Goal: Information Seeking & Learning: Learn about a topic

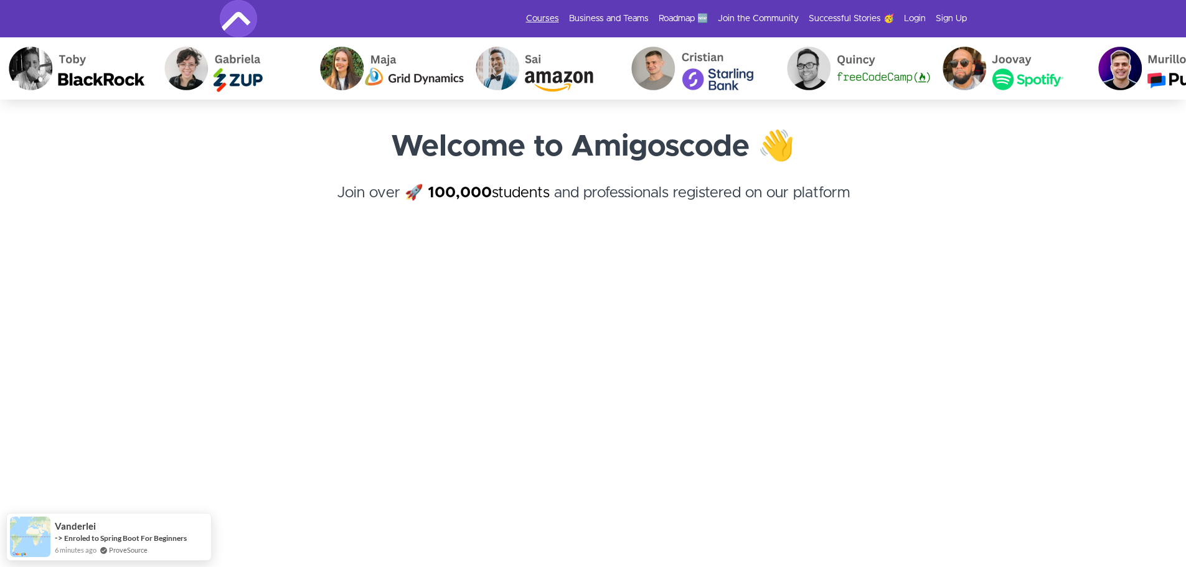
click at [559, 17] on link "Courses" at bounding box center [542, 18] width 33 height 12
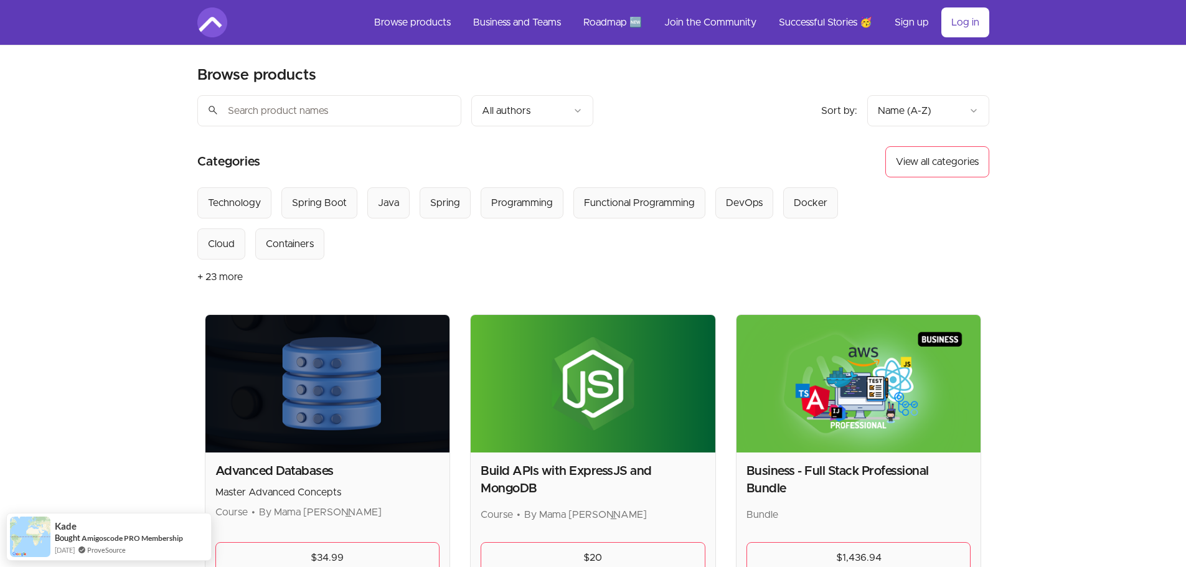
click at [307, 116] on input "search" at bounding box center [329, 110] width 264 height 31
type input "angular"
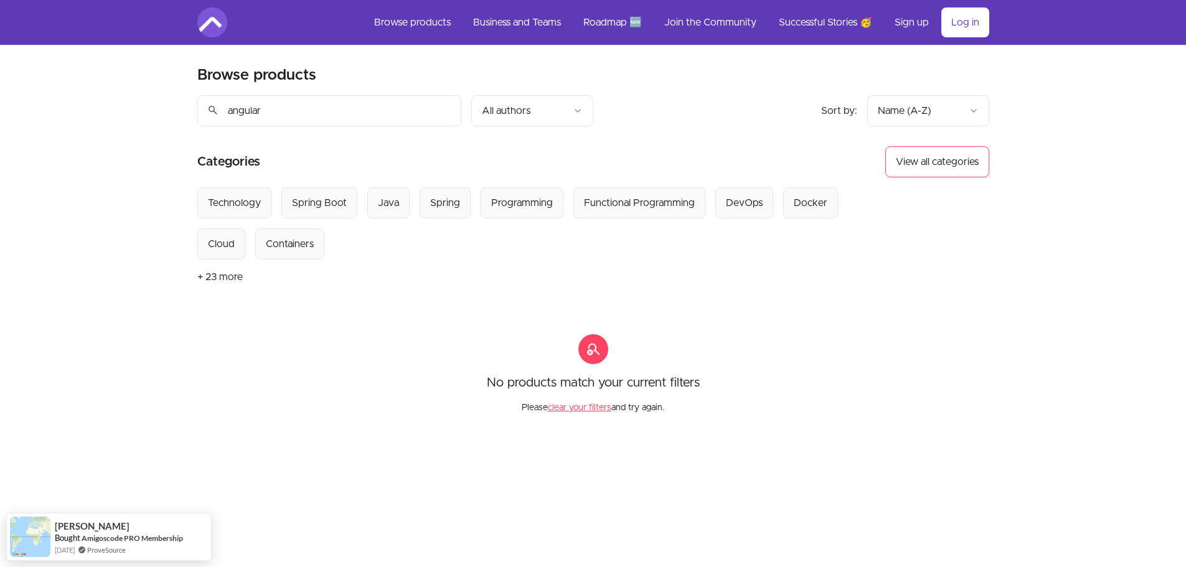
click at [308, 120] on input "angular" at bounding box center [329, 110] width 264 height 31
drag, startPoint x: 215, startPoint y: 112, endPoint x: 194, endPoint y: 112, distance: 21.8
click at [194, 112] on section "Browse products Product filters: Sort by: import_export Name (A-Z) search angul…" at bounding box center [593, 229] width 832 height 369
click at [227, 274] on button "+ 23 more" at bounding box center [219, 277] width 45 height 35
click at [280, 110] on input "angular" at bounding box center [329, 110] width 264 height 31
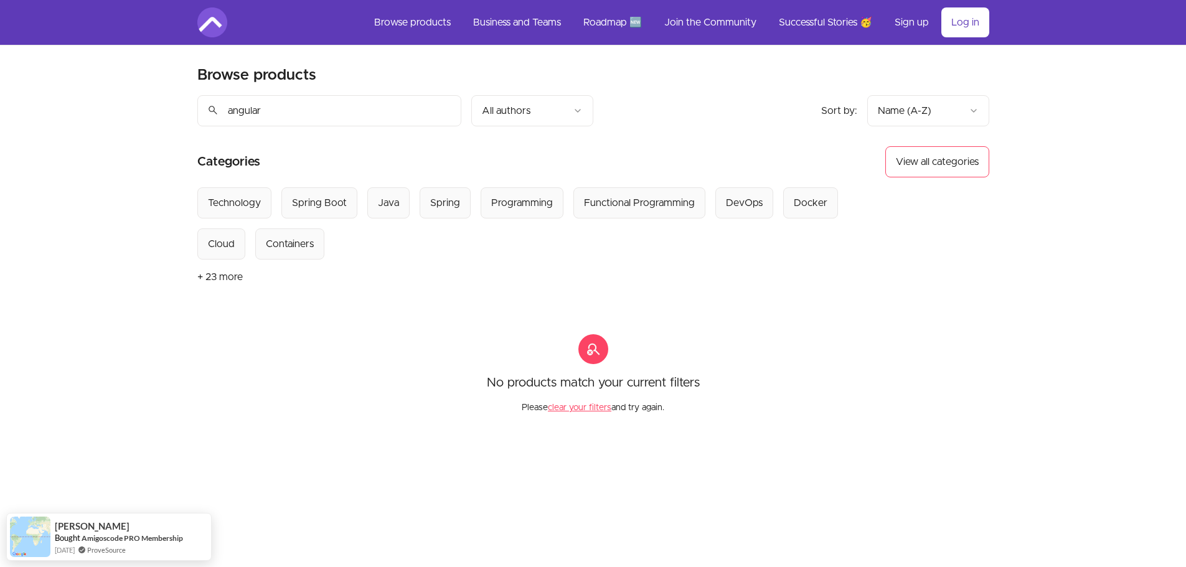
drag, startPoint x: 283, startPoint y: 111, endPoint x: 176, endPoint y: 111, distance: 106.5
click at [176, 111] on div "Skip to main content Main menu Includes navigation links and user settings Brow…" at bounding box center [593, 394] width 1186 height 788
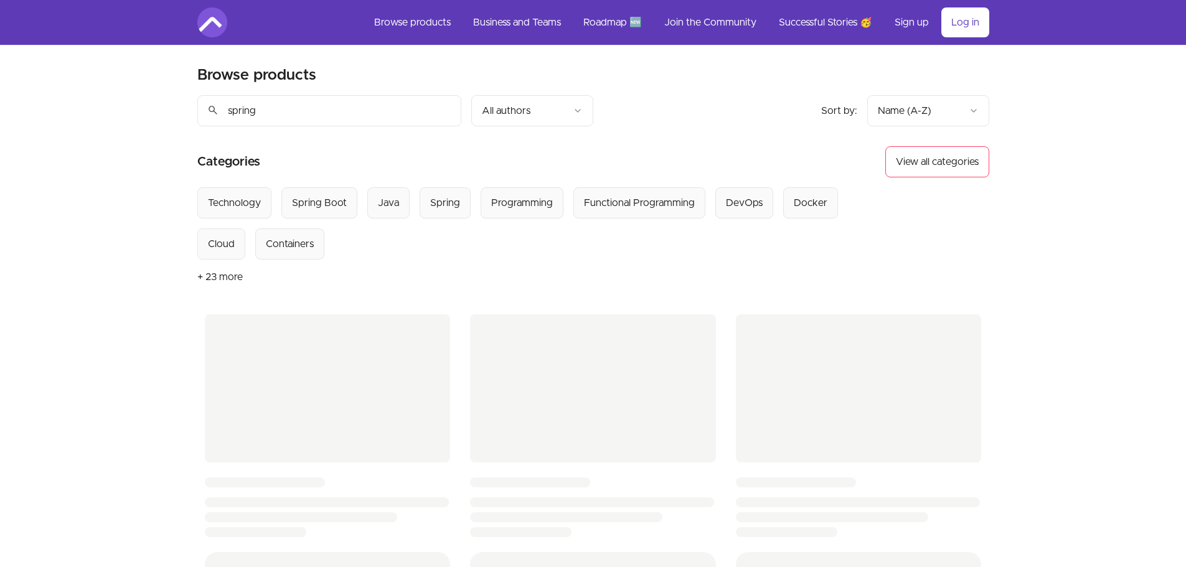
type input "spring"
